Goal: Information Seeking & Learning: Learn about a topic

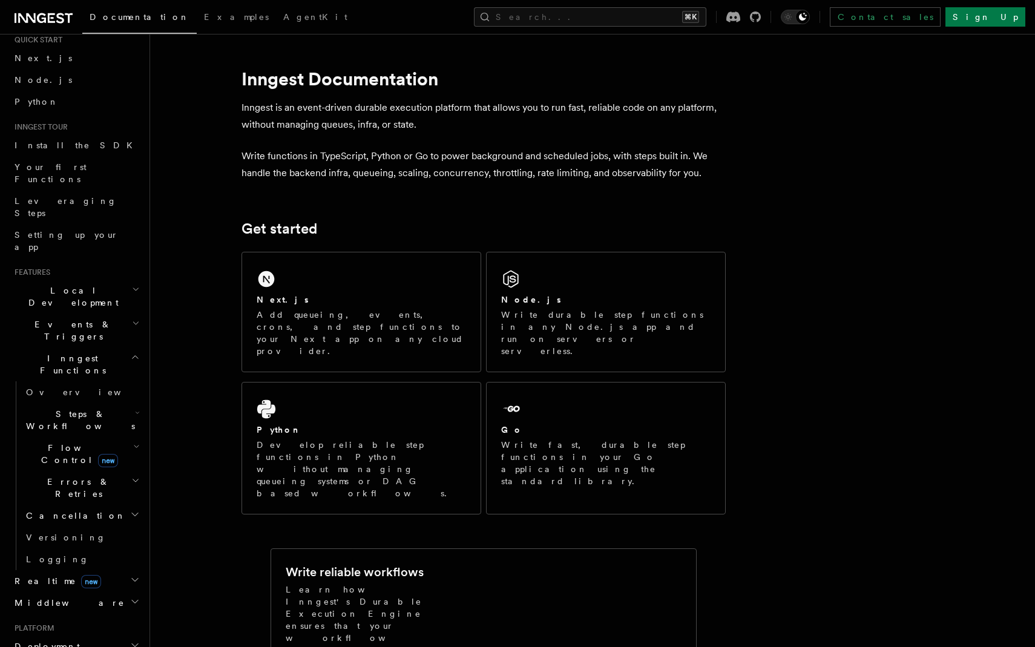
scroll to position [42, 0]
click at [98, 568] on h2 "Realtime new" at bounding box center [76, 579] width 133 height 22
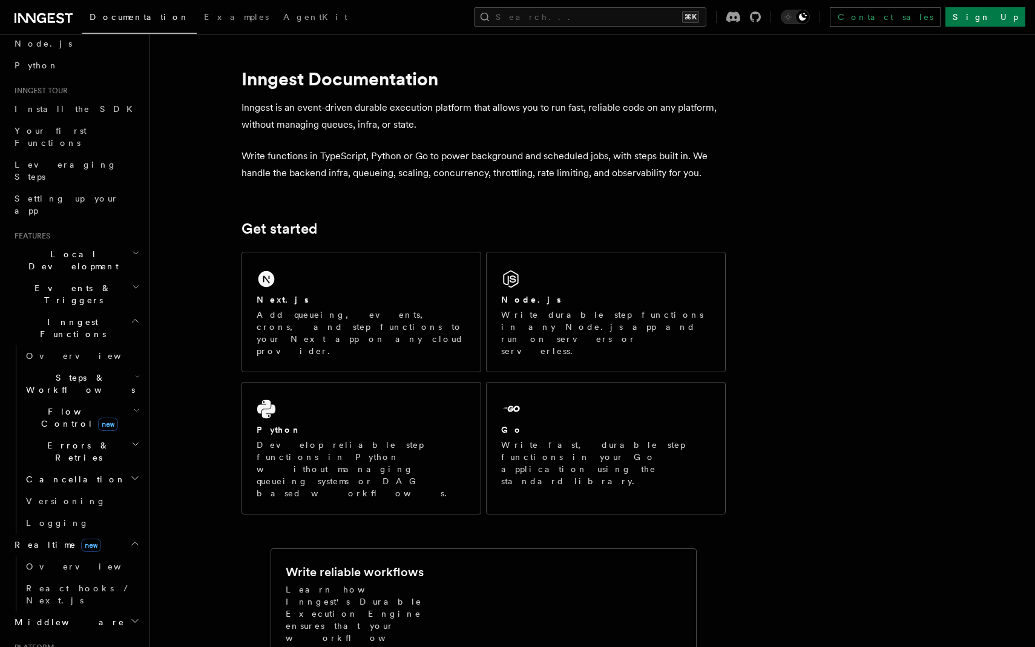
scroll to position [86, 0]
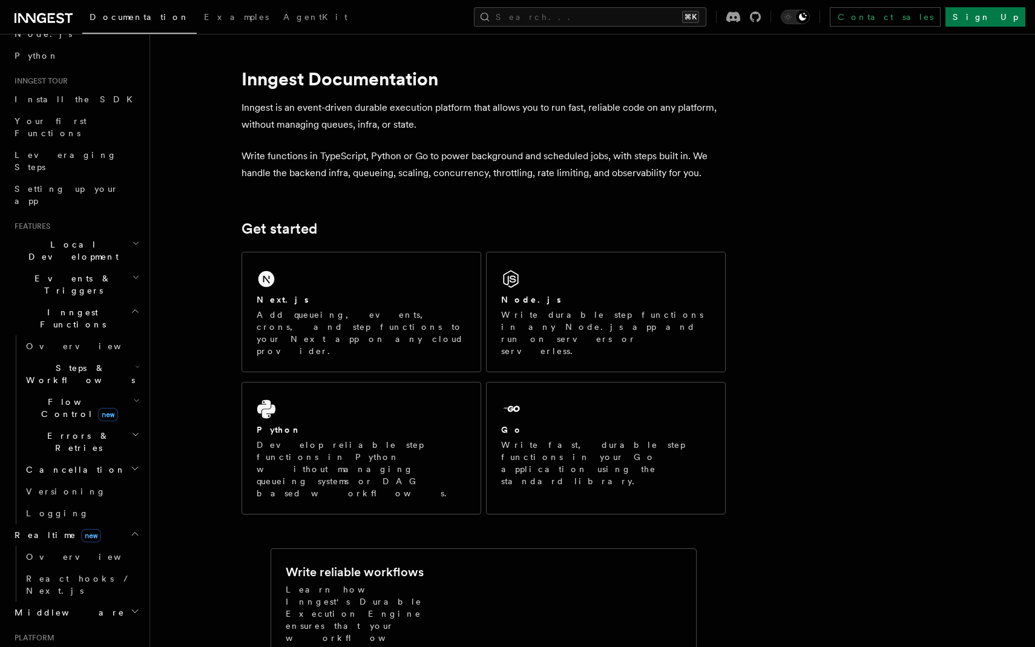
click at [105, 268] on h2 "Events & Triggers" at bounding box center [76, 285] width 133 height 34
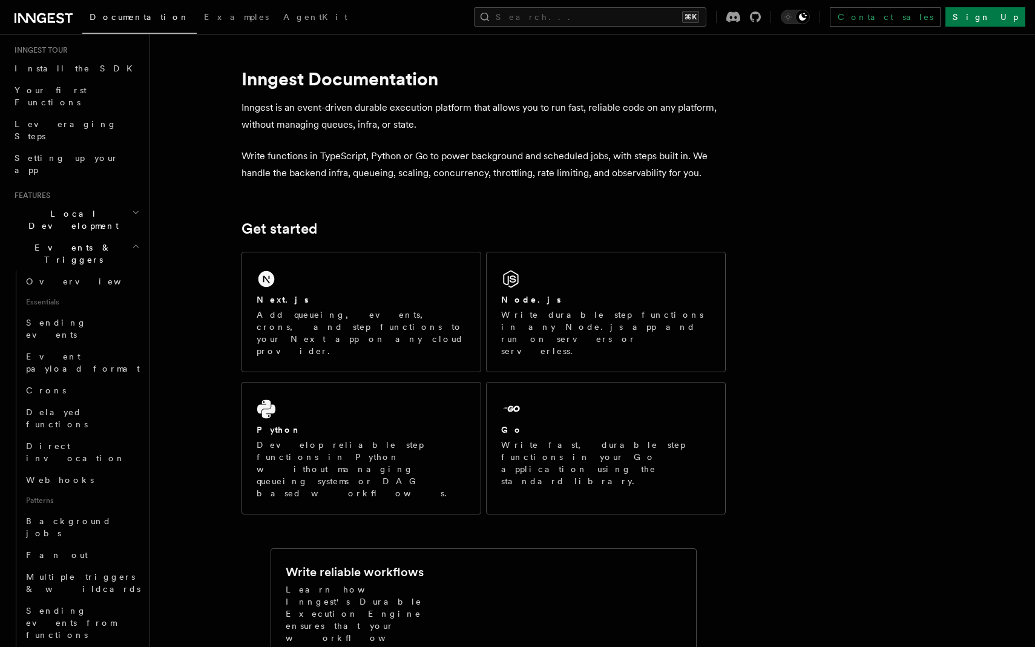
scroll to position [122, 0]
click at [113, 232] on h2 "Events & Triggers" at bounding box center [76, 249] width 133 height 34
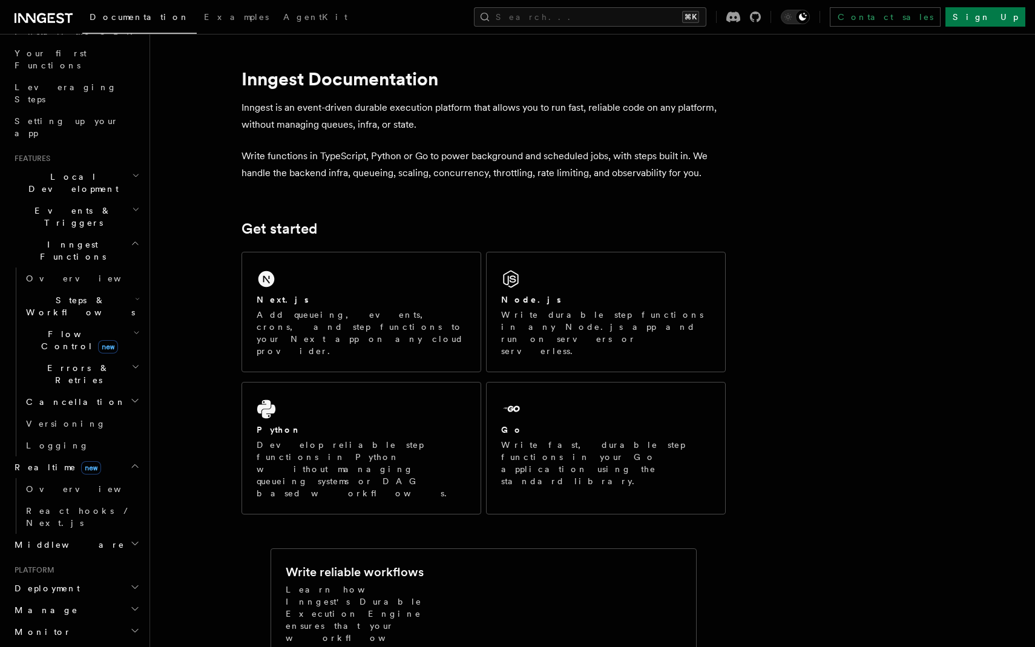
scroll to position [166, 0]
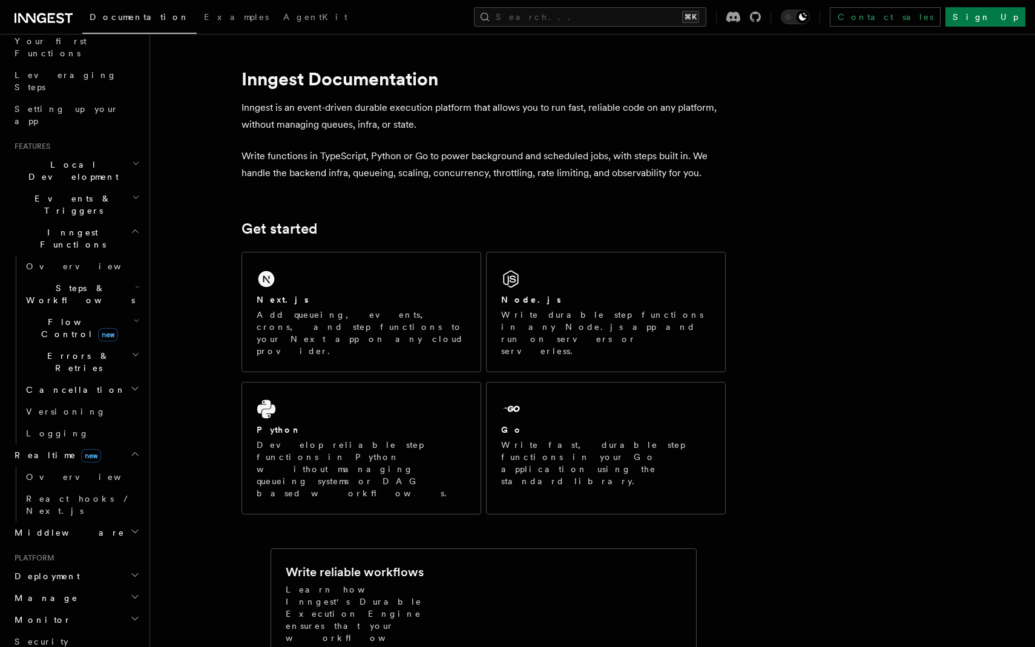
click at [89, 188] on h2 "Events & Triggers" at bounding box center [76, 205] width 133 height 34
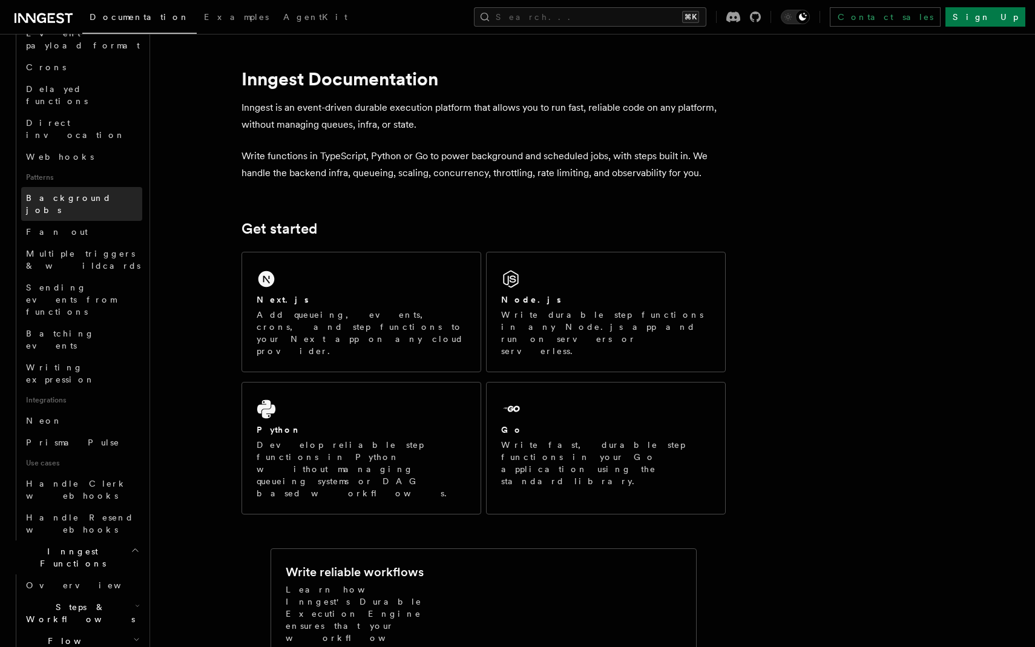
scroll to position [441, 0]
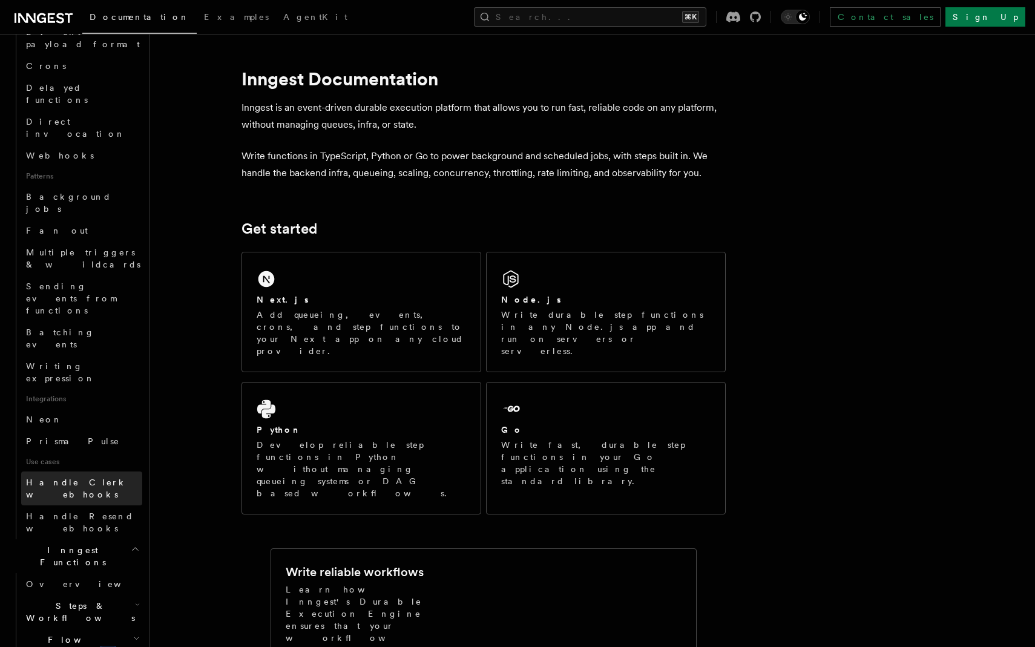
click at [88, 478] on span "Handle Clerk webhooks" at bounding box center [76, 489] width 101 height 22
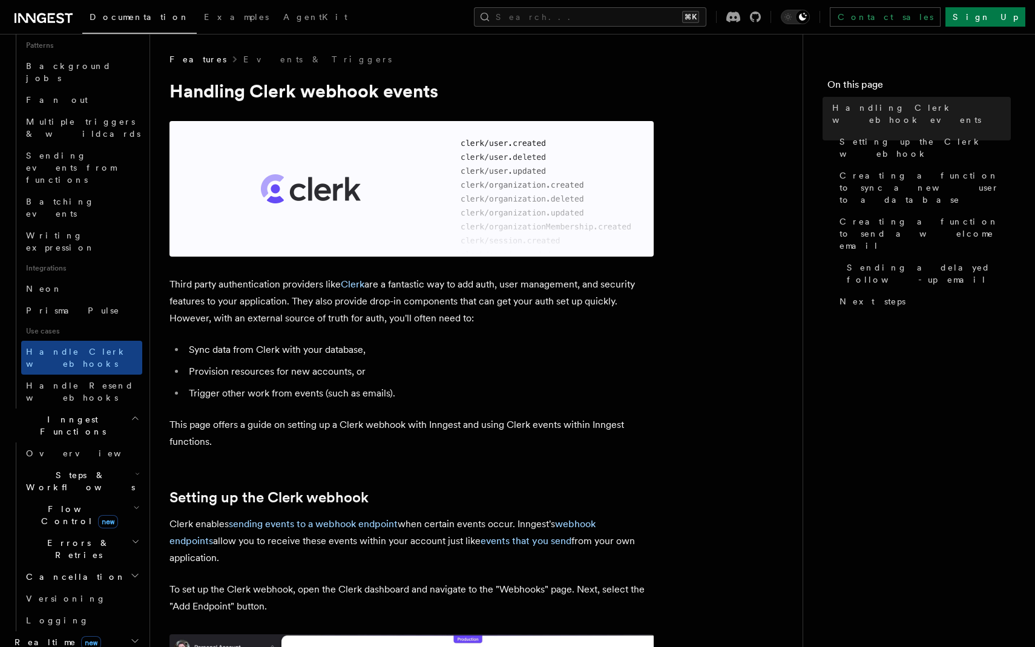
scroll to position [576, 0]
click at [101, 494] on h2 "Flow Control new" at bounding box center [81, 511] width 121 height 34
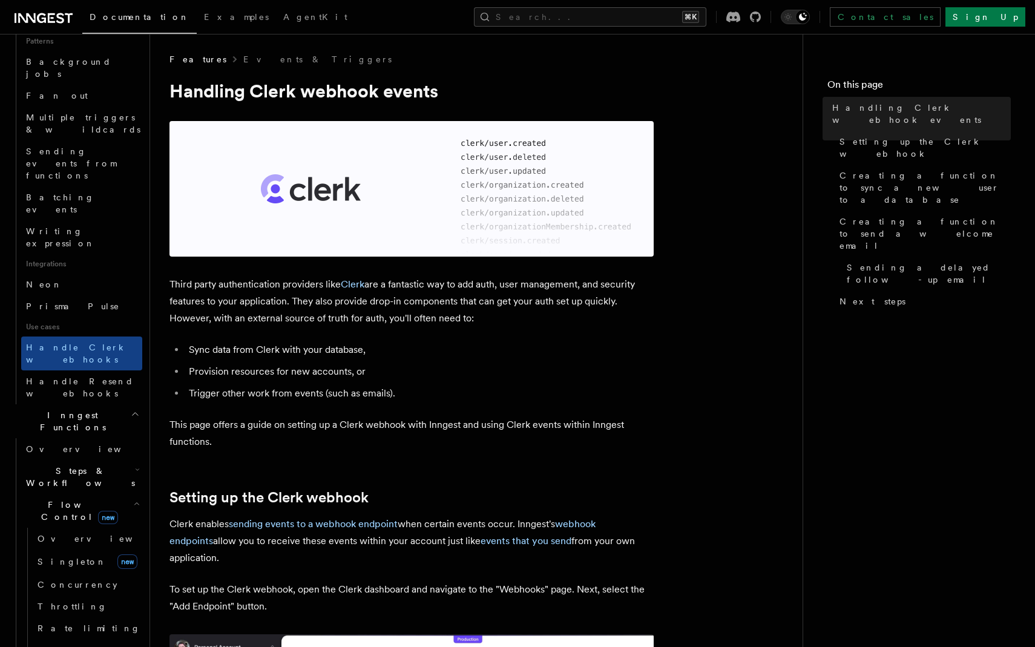
scroll to position [585, 0]
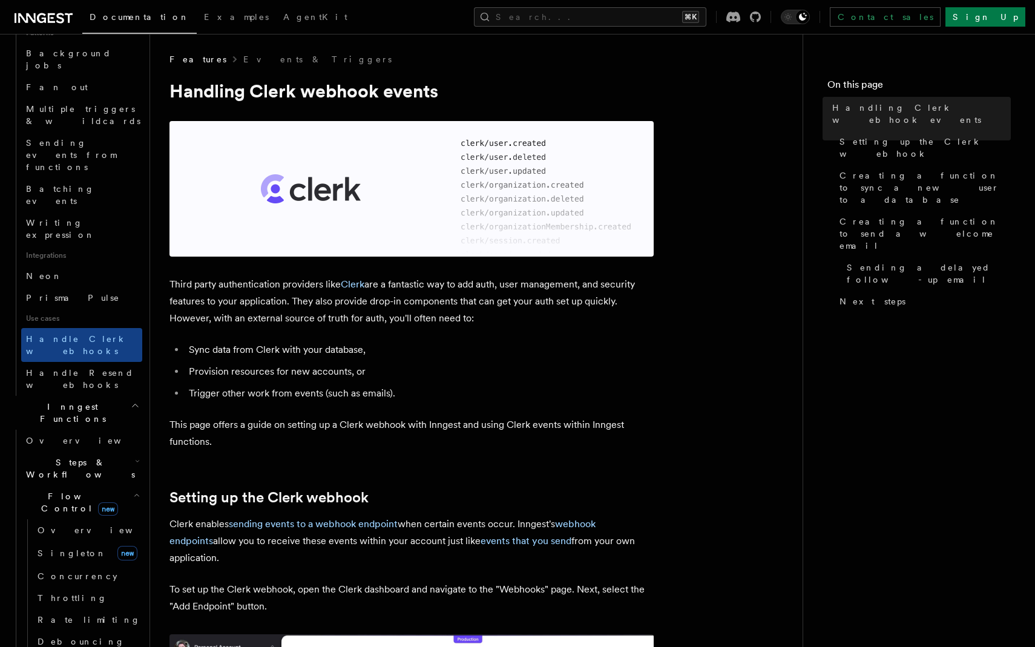
click at [103, 452] on h2 "Steps & Workflows" at bounding box center [81, 469] width 121 height 34
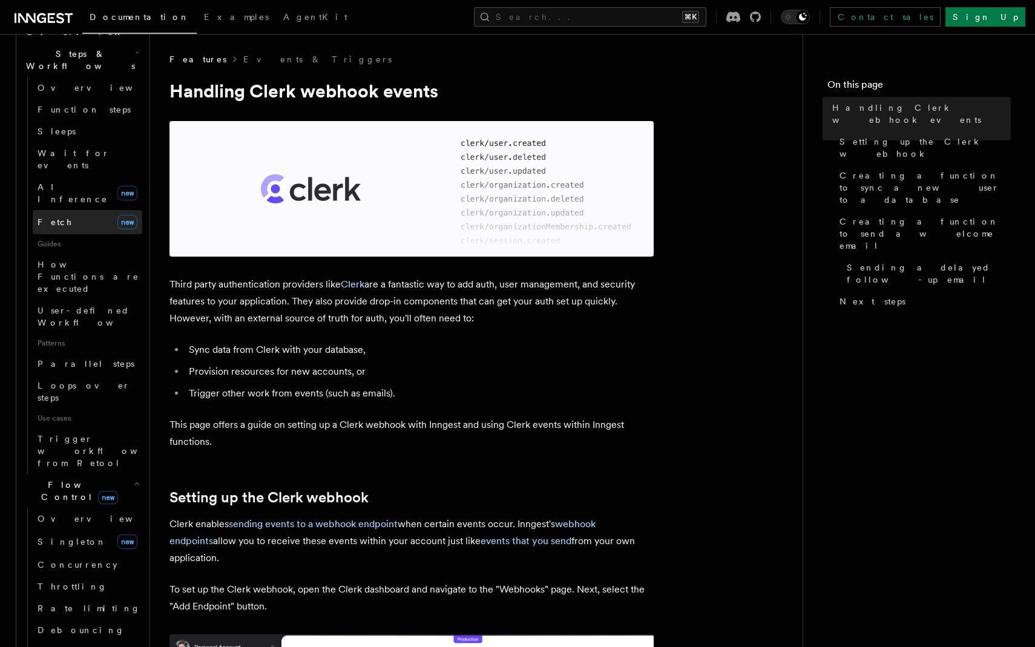
scroll to position [1030, 0]
